Goal: Task Accomplishment & Management: Use online tool/utility

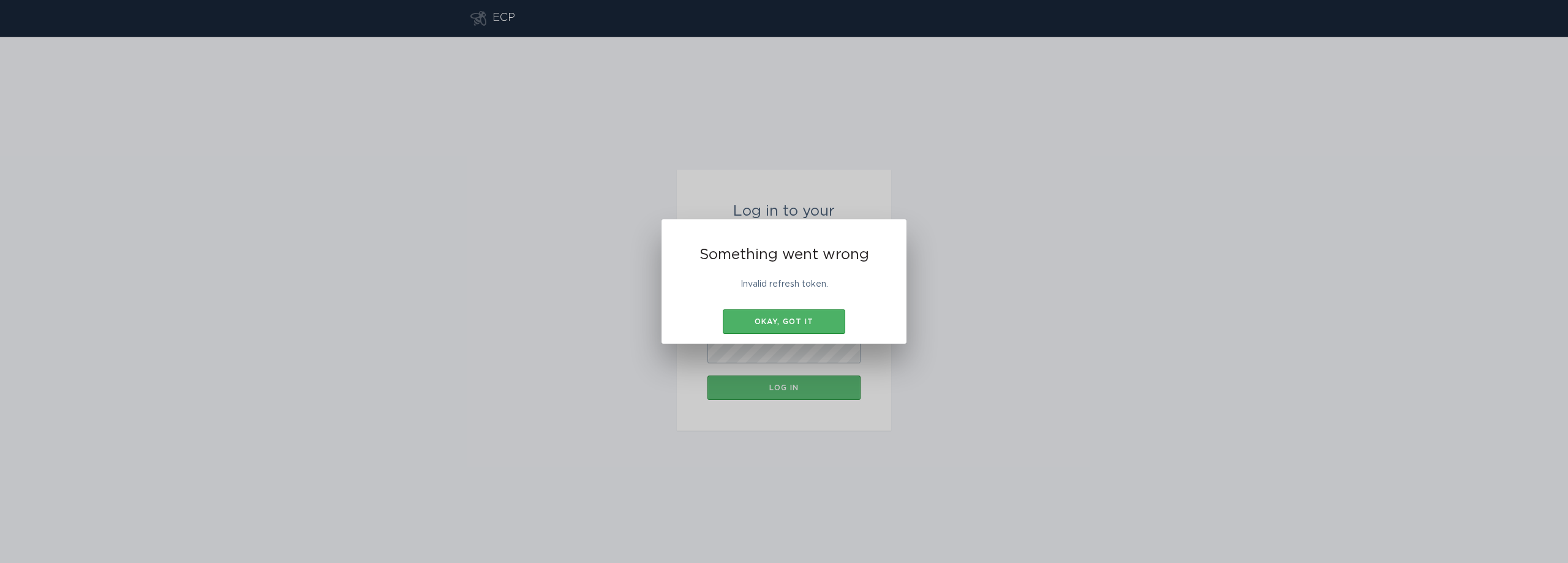
click at [813, 311] on button "Okay, got it" at bounding box center [784, 322] width 123 height 25
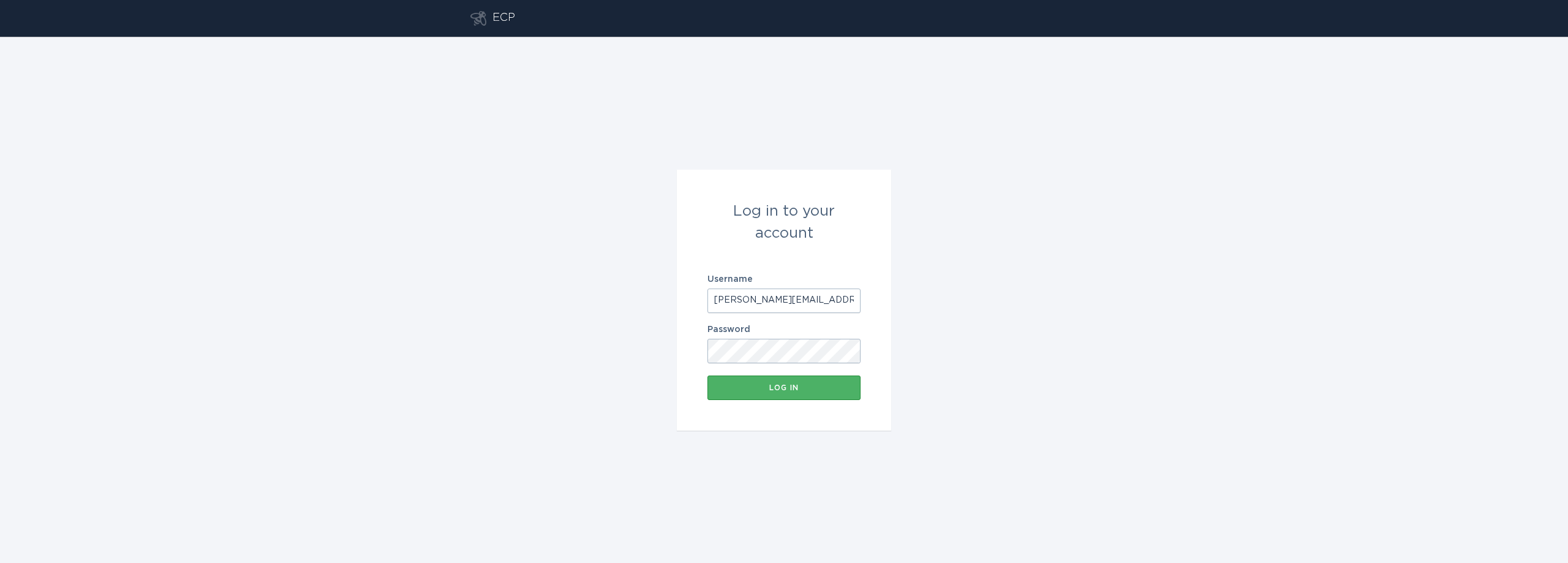
click at [783, 391] on div "Log in" at bounding box center [784, 388] width 141 height 7
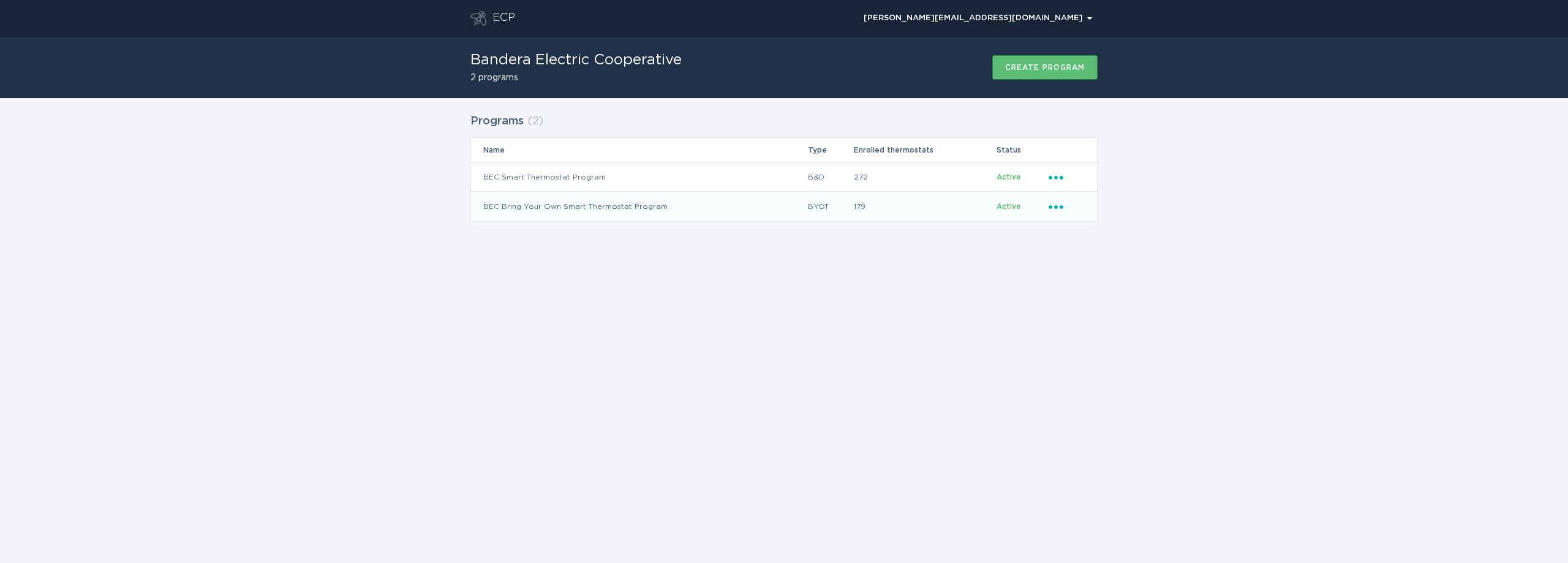
click at [1061, 208] on icon "Popover menu" at bounding box center [1056, 207] width 14 height 4
click at [1104, 306] on div "Download new applicants" at bounding box center [1113, 312] width 127 height 28
click at [1053, 207] on icon "Ellipsis" at bounding box center [1057, 205] width 17 height 10
click at [1105, 341] on div "Upload reviewed applicants" at bounding box center [1113, 348] width 127 height 42
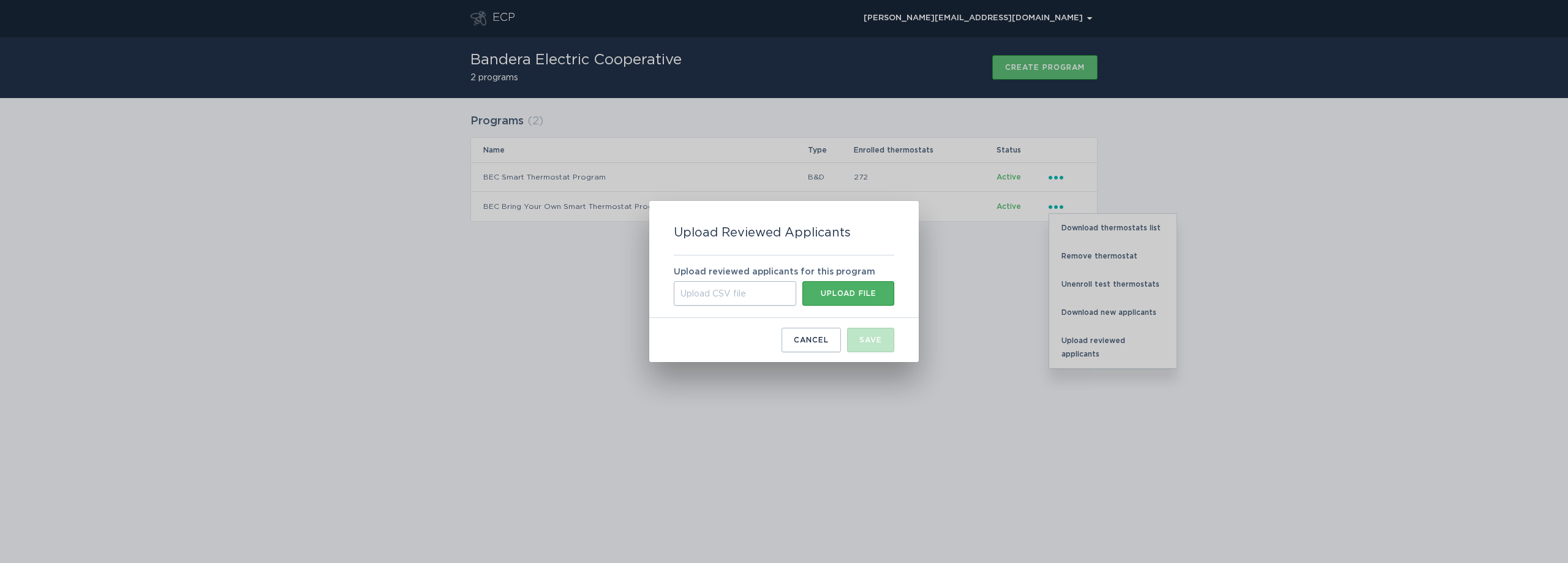
click at [847, 291] on div "Upload file" at bounding box center [848, 293] width 79 height 7
type input "C:\fakepath\[DATE].csv"
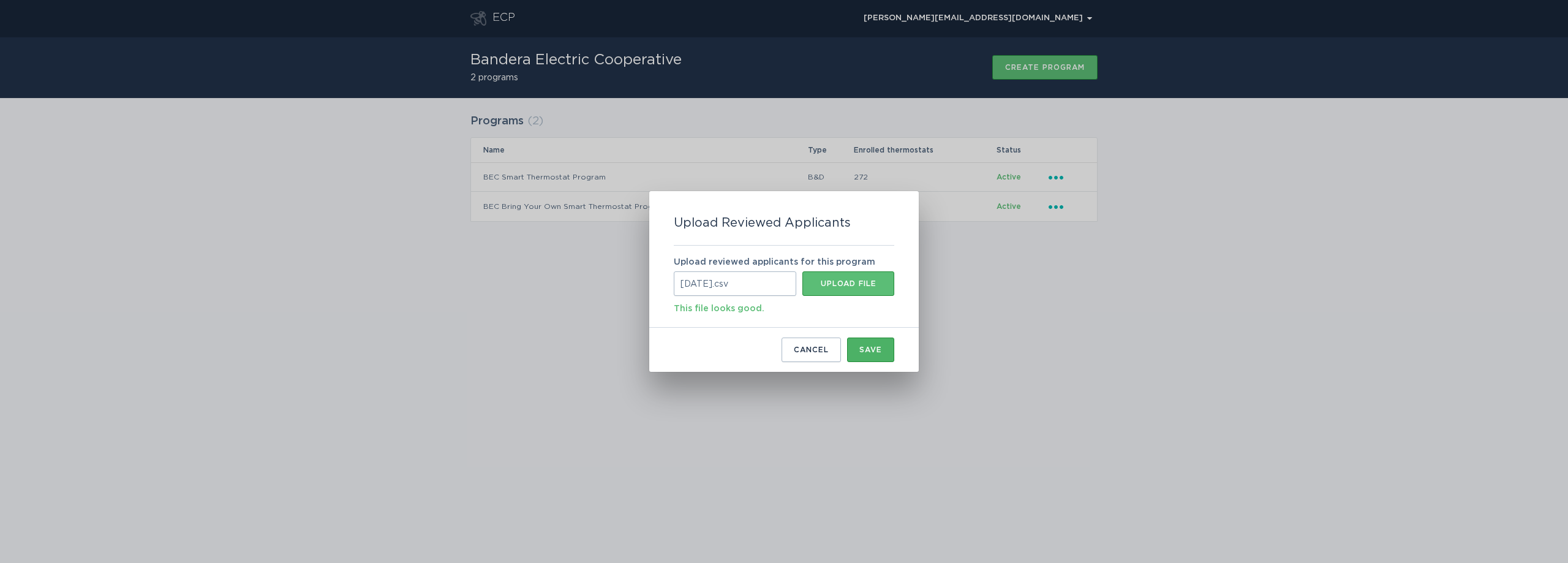
click at [886, 343] on button "Save" at bounding box center [870, 350] width 47 height 25
